Goal: Task Accomplishment & Management: Manage account settings

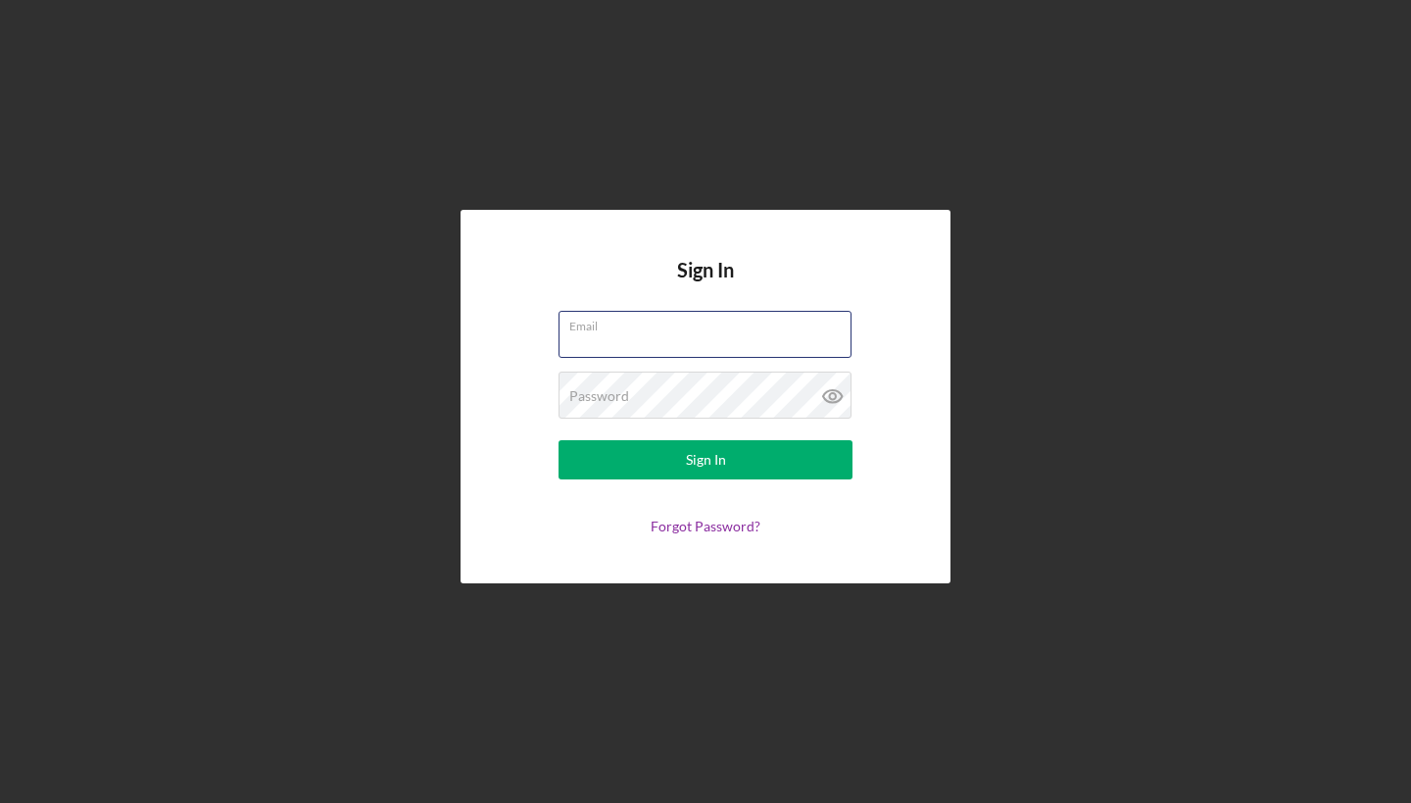
type input "[EMAIL_ADDRESS][DOMAIN_NAME]"
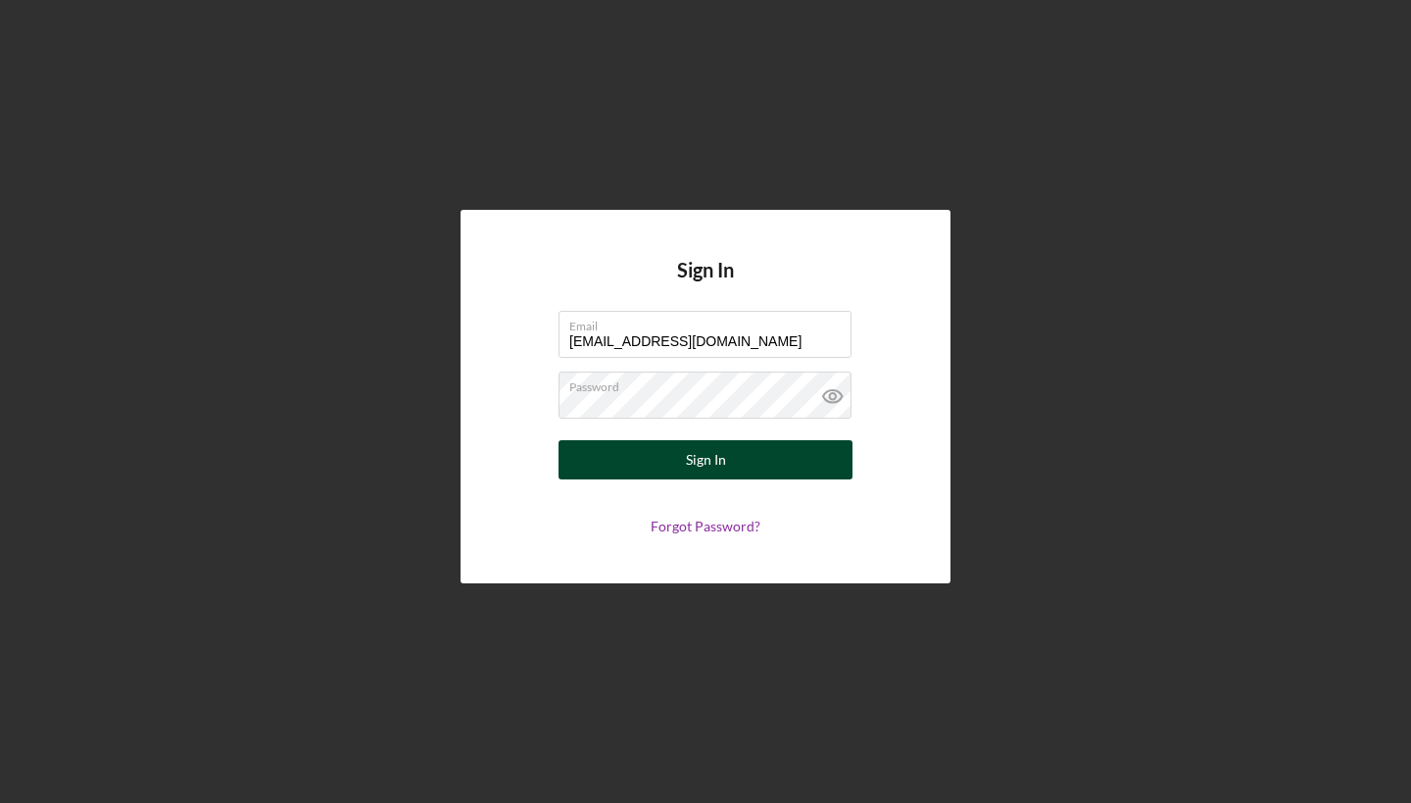
click at [716, 455] on div "Sign In" at bounding box center [706, 459] width 40 height 39
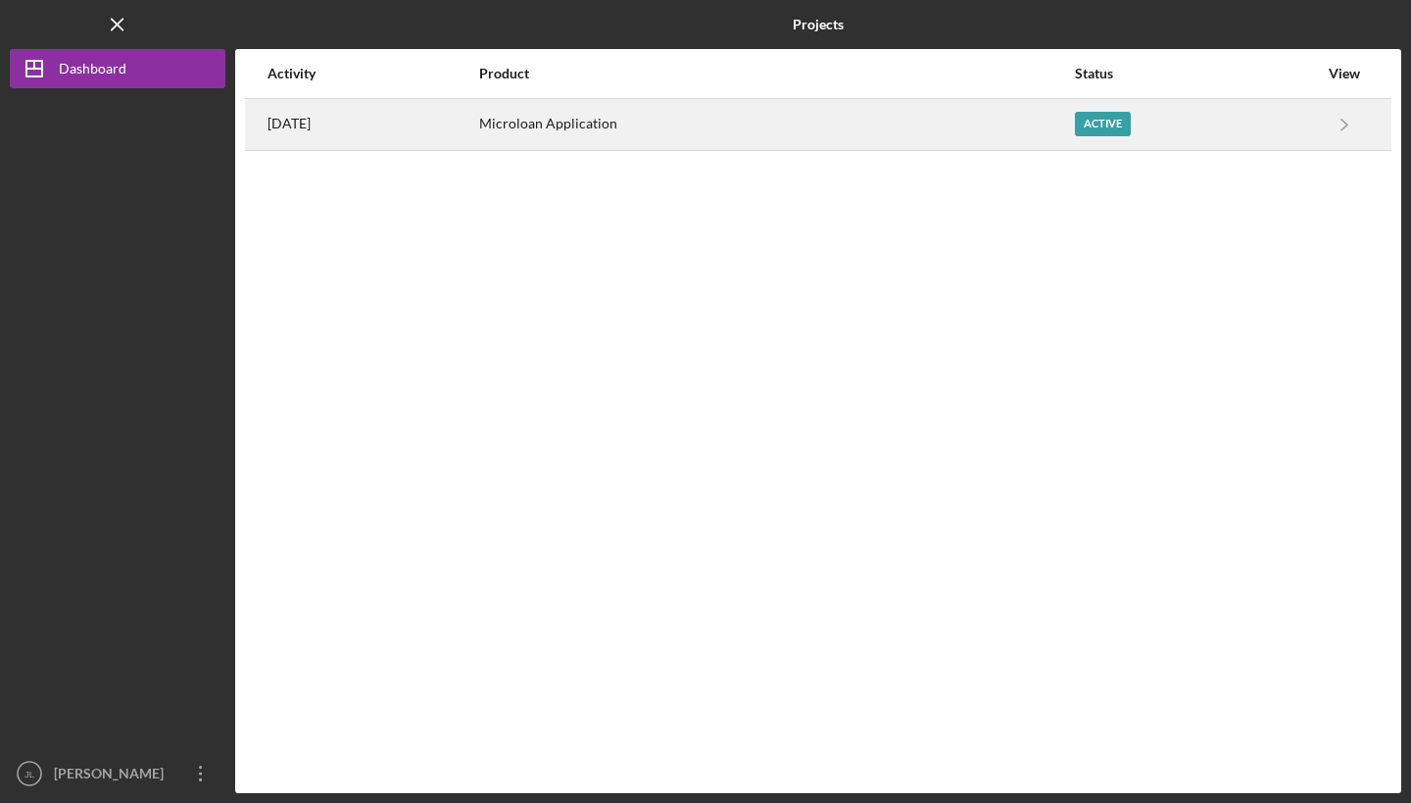
click at [1091, 118] on div "Active" at bounding box center [1103, 124] width 56 height 25
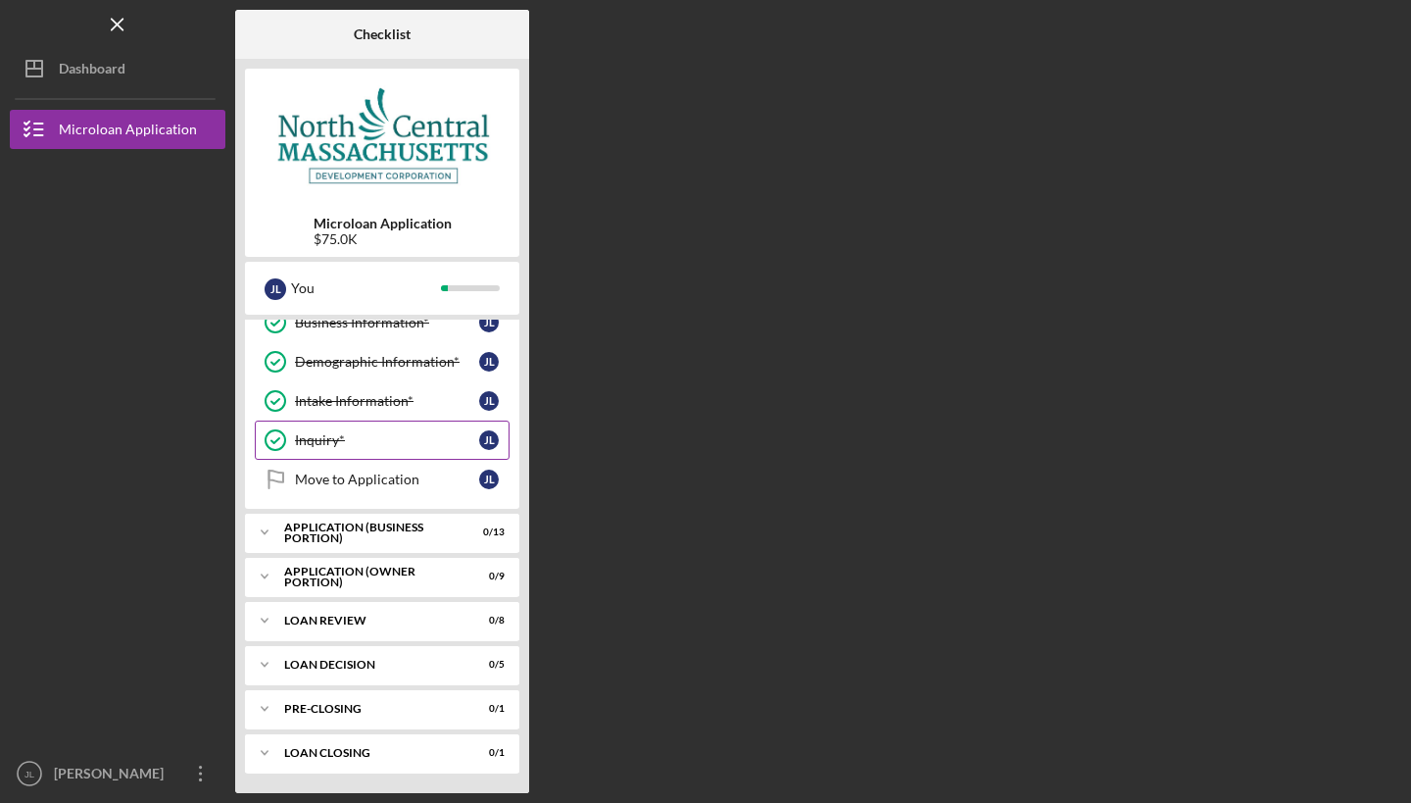
scroll to position [96, 0]
click at [311, 530] on div "APPLICATION (BUSINESS PORTION)" at bounding box center [389, 532] width 211 height 12
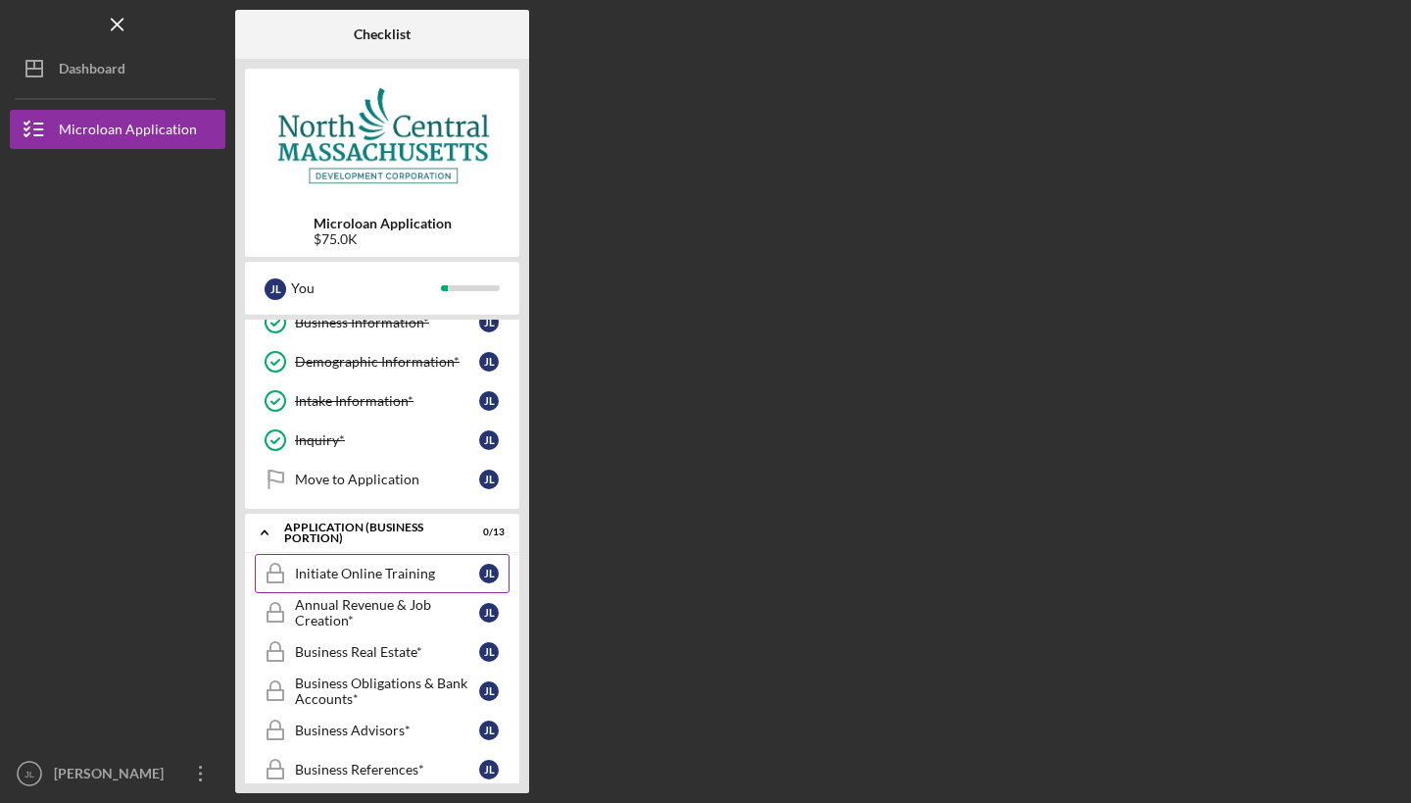
click at [366, 568] on div "Initiate Online Training" at bounding box center [387, 573] width 184 height 16
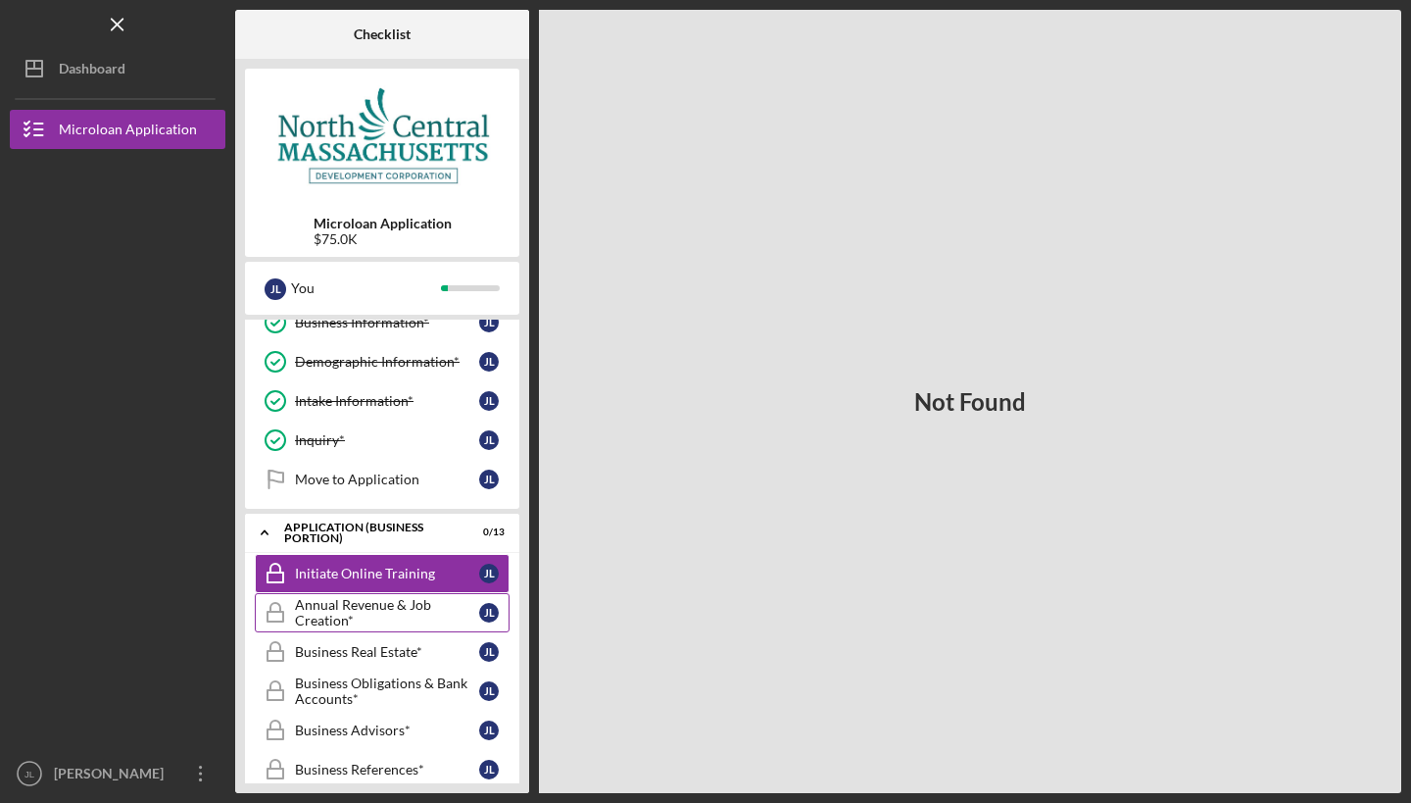
click at [358, 614] on div "Annual Revenue & Job Creation*" at bounding box center [387, 612] width 184 height 31
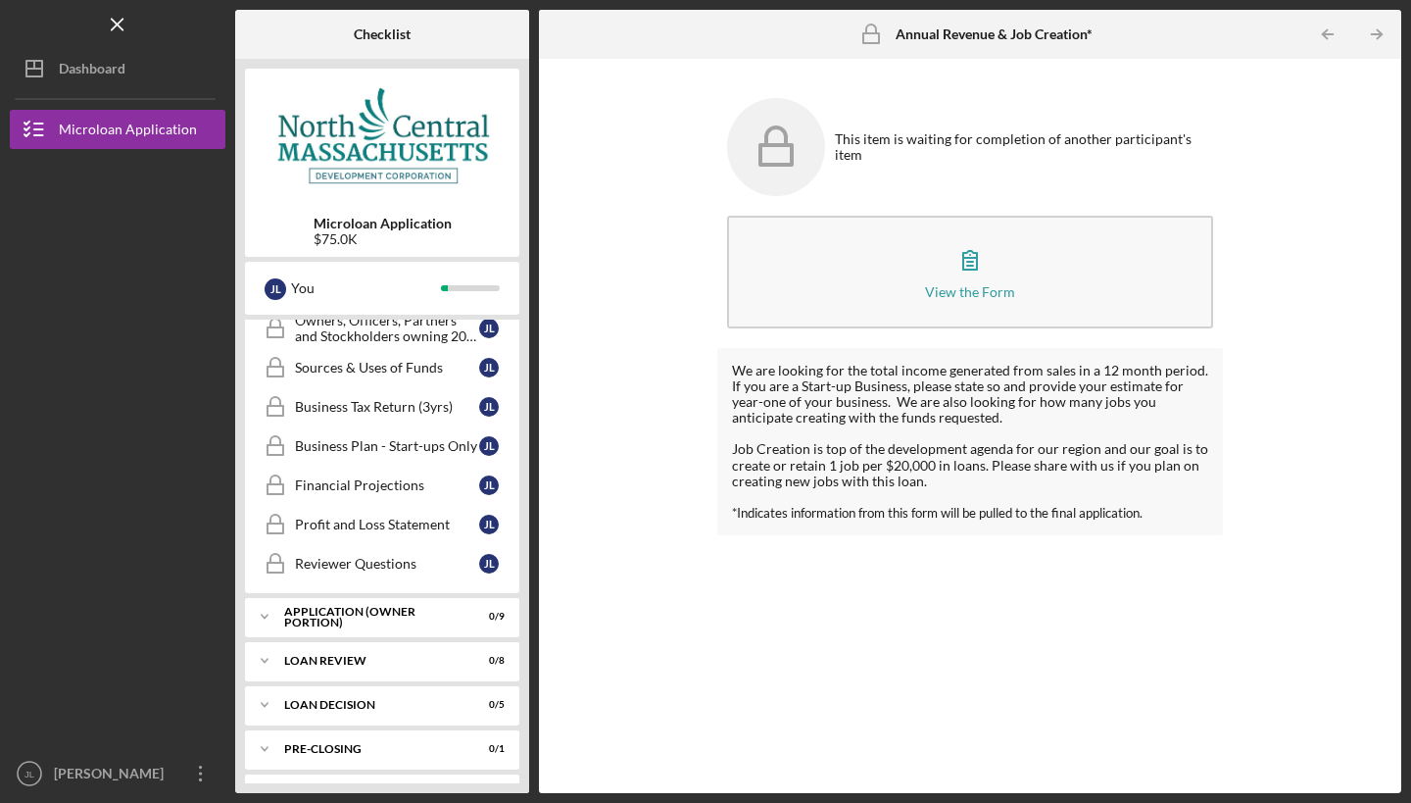
scroll to position [616, 0]
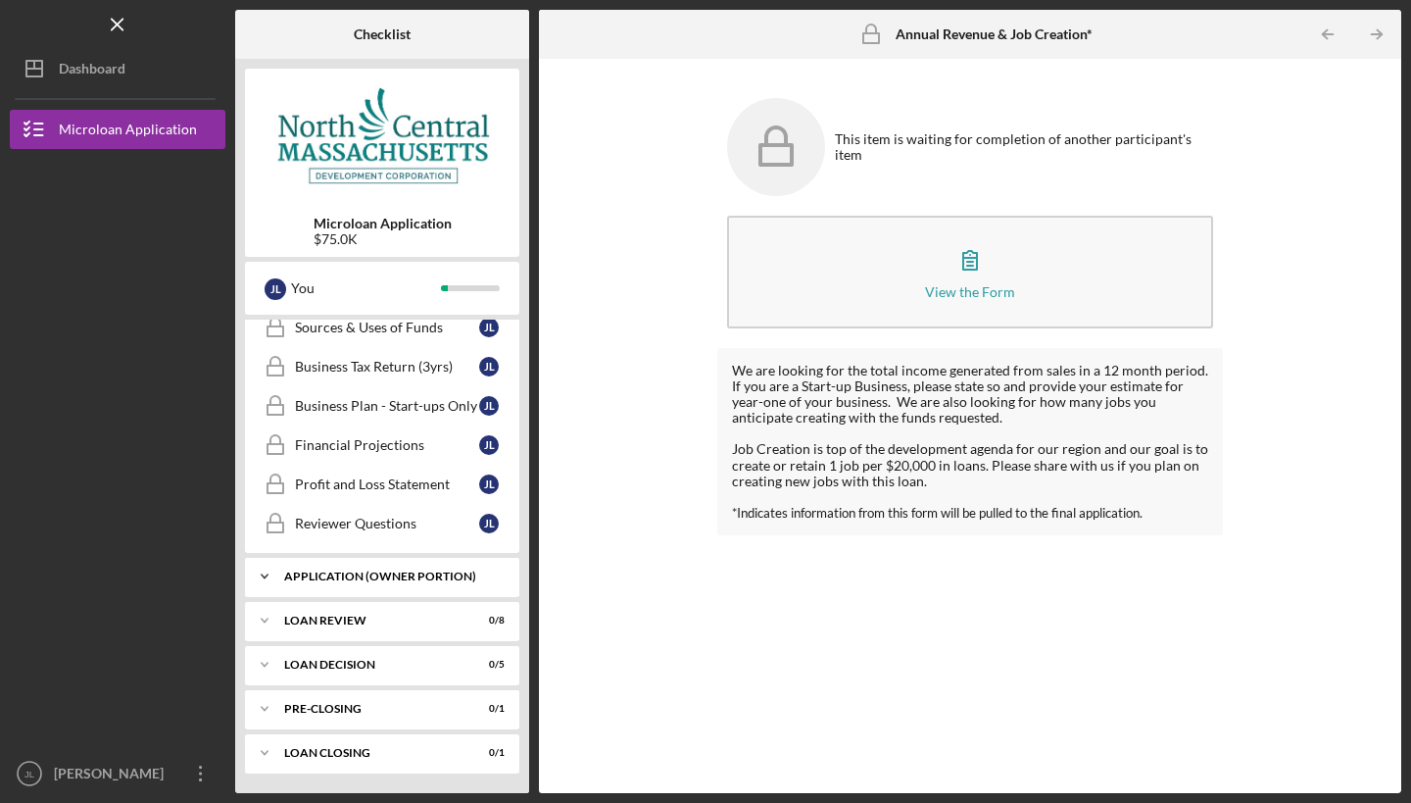
click at [358, 570] on div "APPLICATION (OWNER PORTION)" at bounding box center [389, 576] width 211 height 12
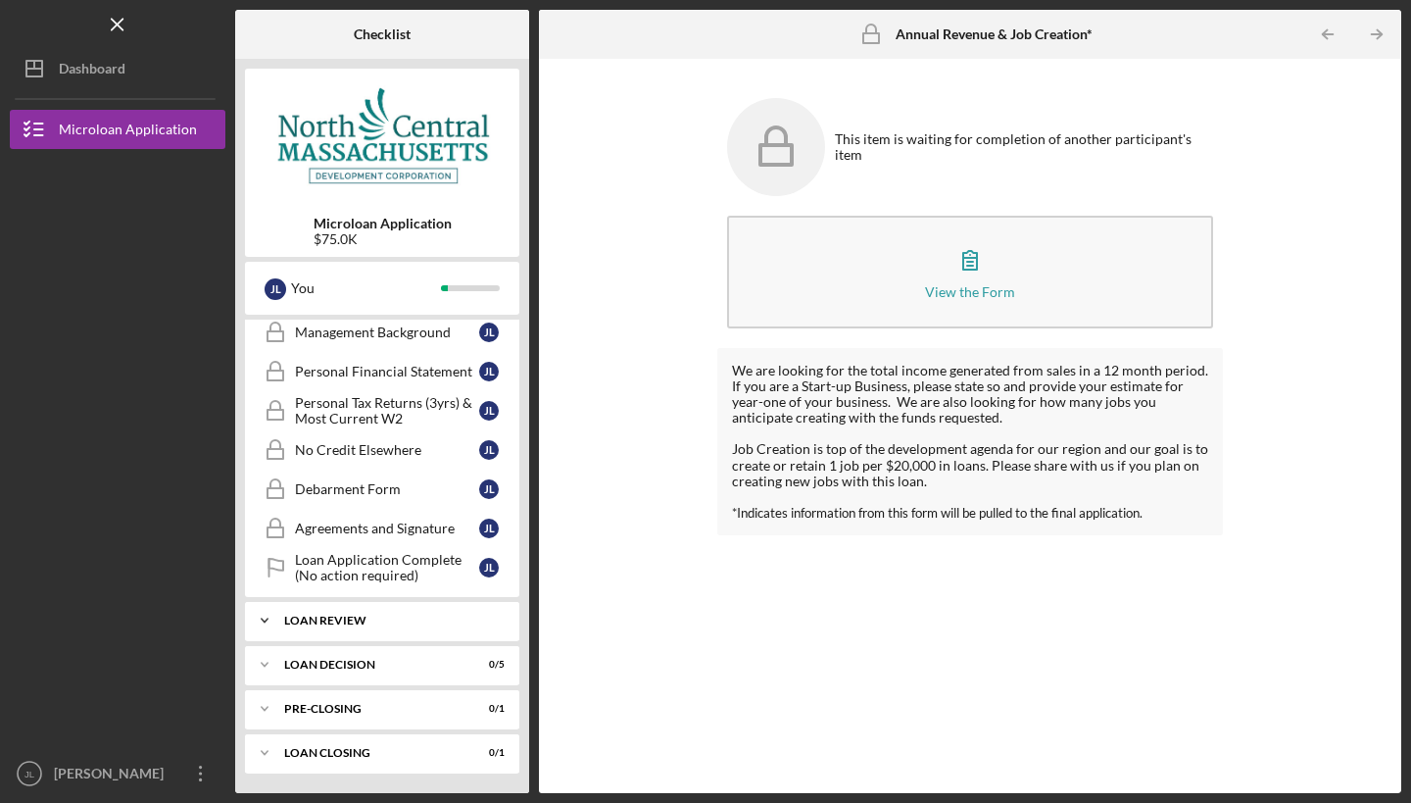
scroll to position [980, 0]
click at [356, 616] on div "LOAN REVIEW" at bounding box center [389, 620] width 211 height 12
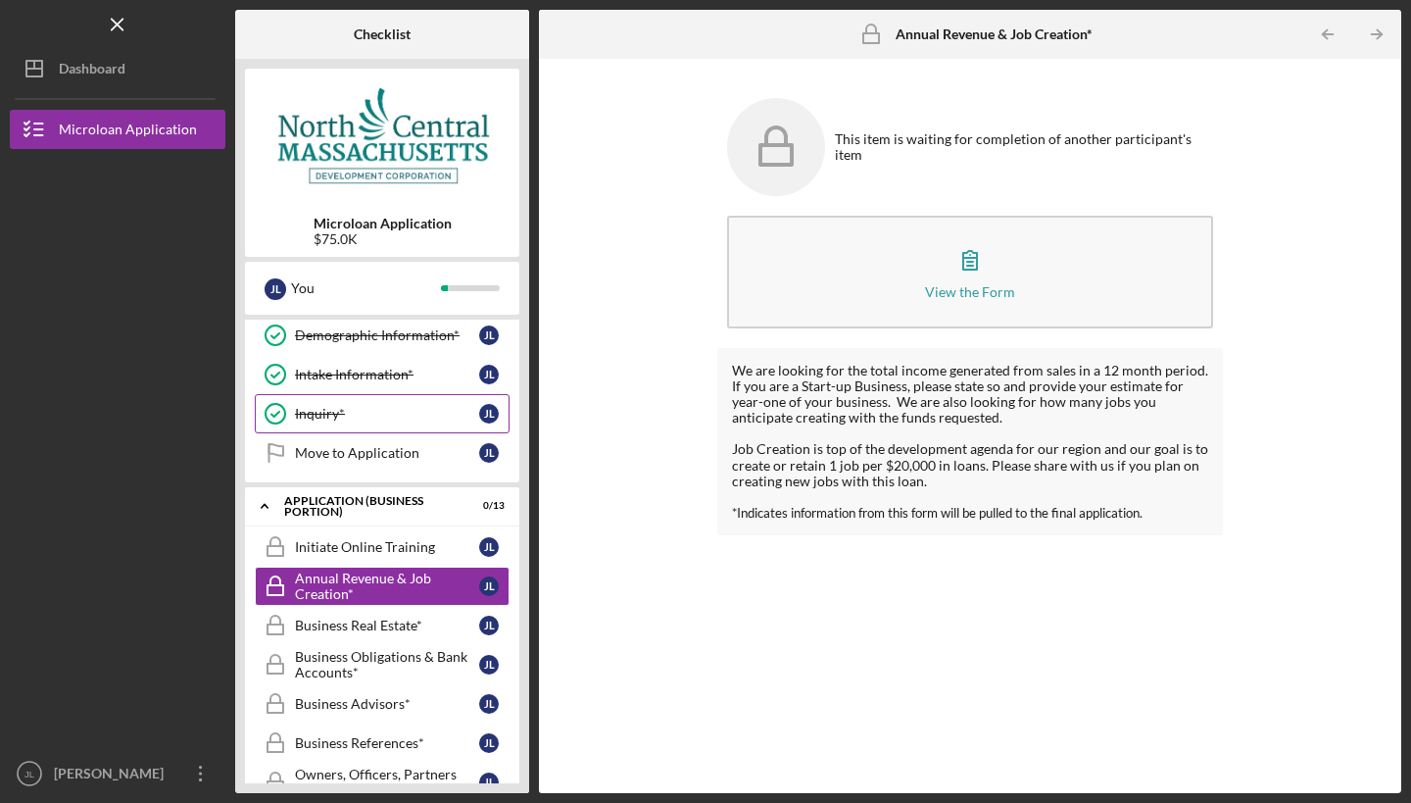
scroll to position [122, 0]
click at [368, 451] on div "Move to Application" at bounding box center [387, 454] width 184 height 16
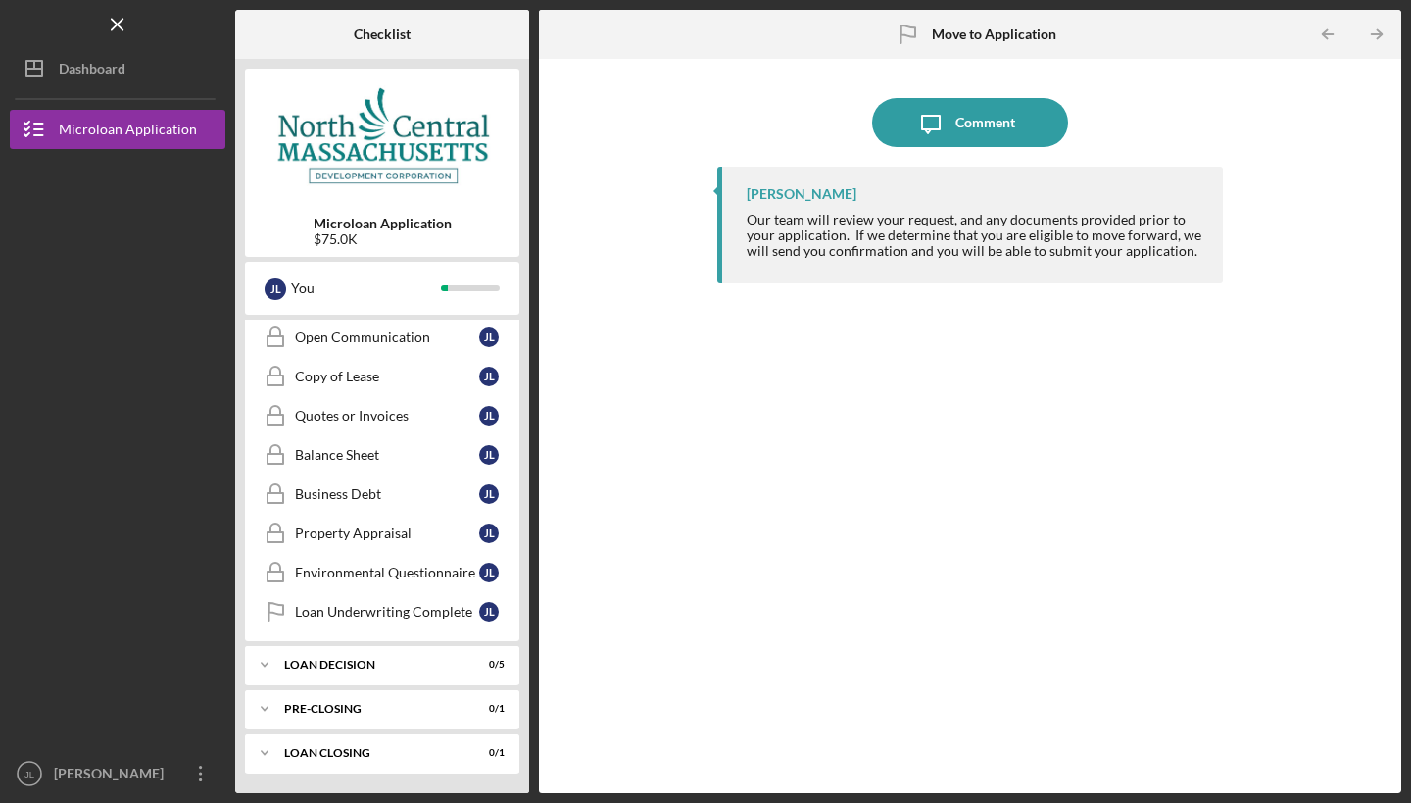
scroll to position [1304, 0]
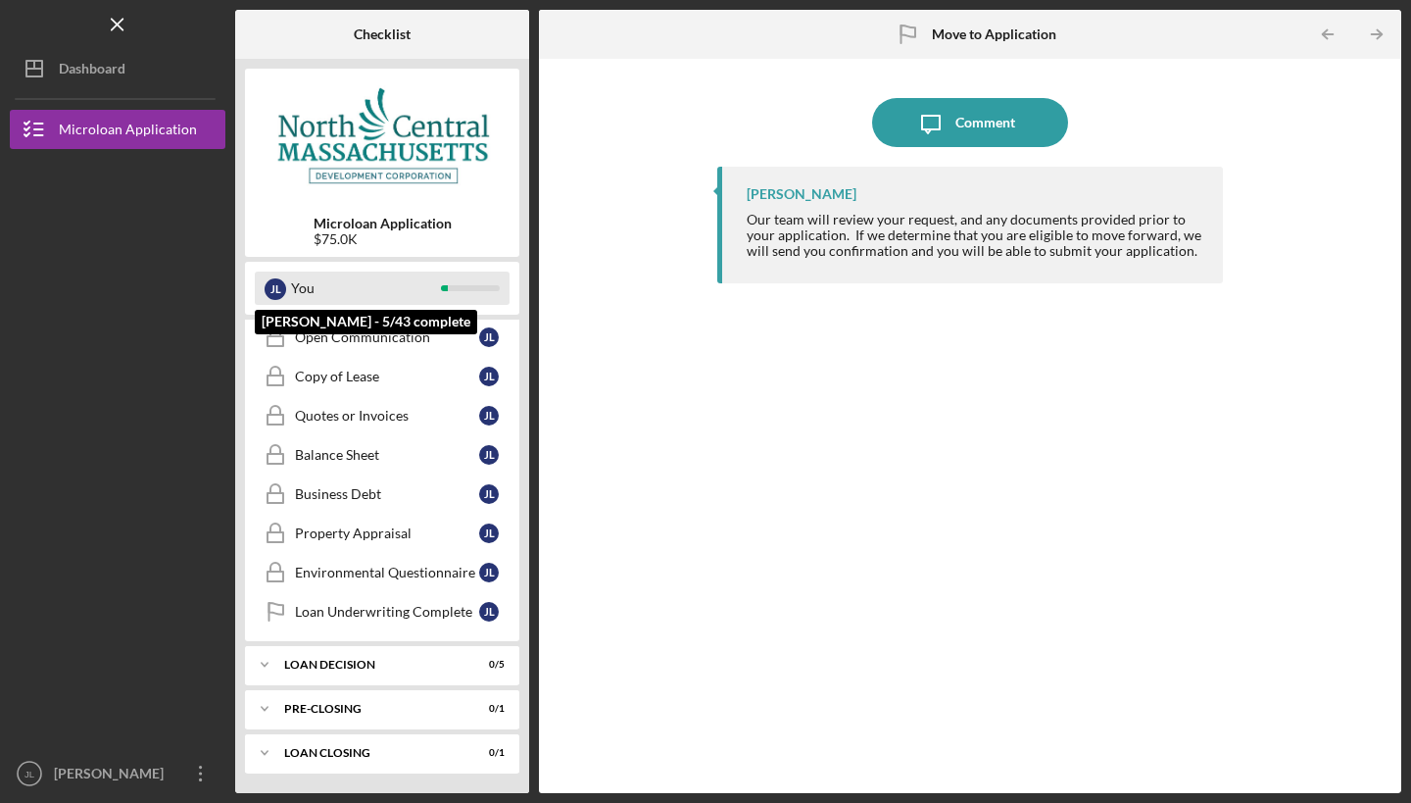
click at [374, 287] on div "You" at bounding box center [366, 287] width 150 height 33
